Goal: Use online tool/utility: Use online tool/utility

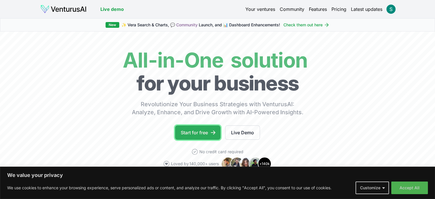
click at [198, 130] on link "Start for free" at bounding box center [197, 132] width 45 height 14
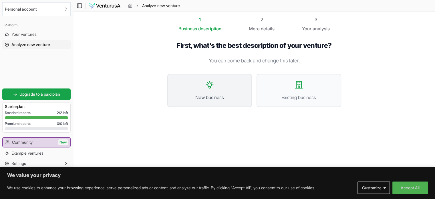
click at [214, 85] on button "New business" at bounding box center [209, 90] width 85 height 33
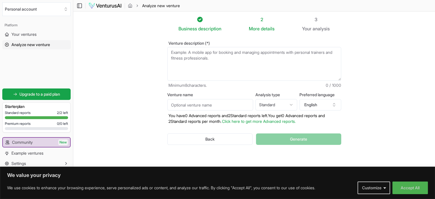
paste textarea "Collecting and selling online designs and images of decorative goods that use I…"
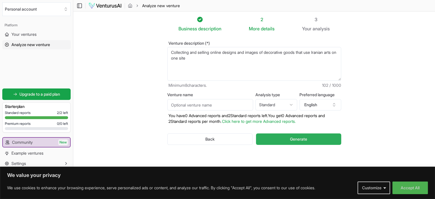
type textarea "Collecting and selling online designs and images of decorative goods that use I…"
click at [277, 143] on button "Generate" at bounding box center [298, 138] width 85 height 11
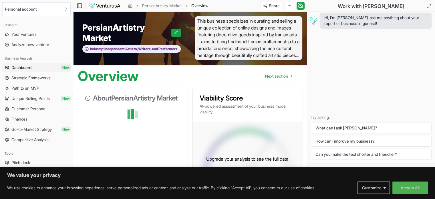
click at [227, 33] on span "This business specializes in curating and selling a unique collection of online…" at bounding box center [249, 38] width 108 height 44
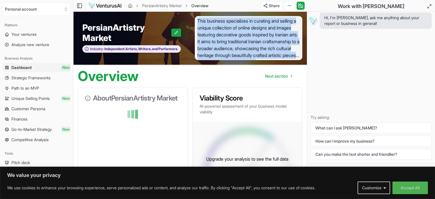
click at [227, 33] on span "This business specializes in curating and selling a unique collection of online…" at bounding box center [249, 38] width 108 height 44
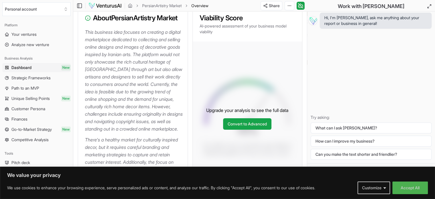
scroll to position [63, 0]
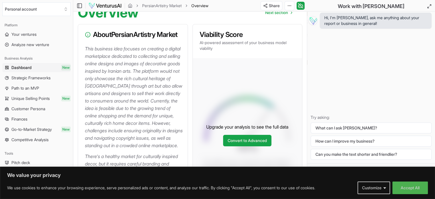
click at [100, 57] on p "This business idea focuses on creating a digital marketplace dedicated to colle…" at bounding box center [134, 97] width 98 height 104
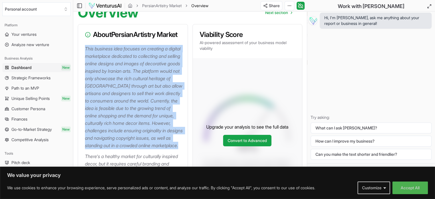
click at [100, 57] on p "This business idea focuses on creating a digital marketplace dedicated to colle…" at bounding box center [134, 97] width 98 height 104
copy p "This business idea focuses on creating a digital marketplace dedicated to colle…"
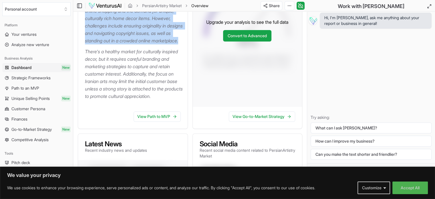
scroll to position [178, 0]
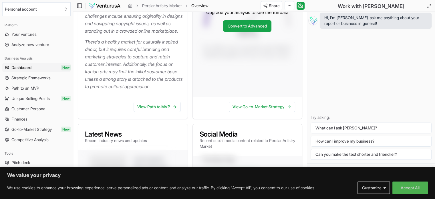
click at [108, 62] on p "There's a healthy market for culturally inspired decor, but it requires careful…" at bounding box center [134, 64] width 98 height 52
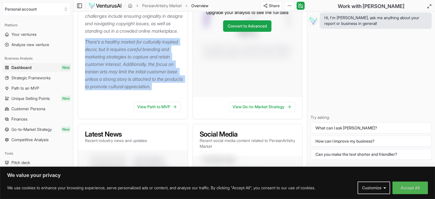
click at [108, 62] on p "There's a healthy market for culturally inspired decor, but it requires careful…" at bounding box center [134, 64] width 98 height 52
copy p "There's a healthy market for culturally inspired decor, but it requires careful…"
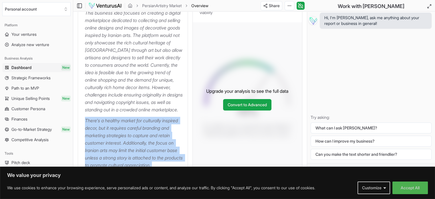
scroll to position [0, 0]
